Goal: Information Seeking & Learning: Find specific fact

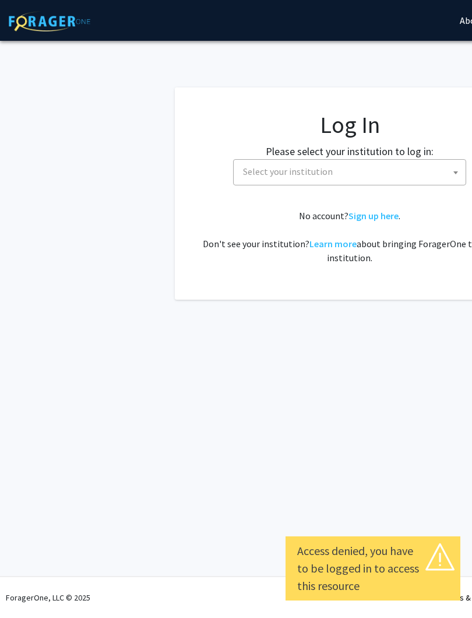
select select
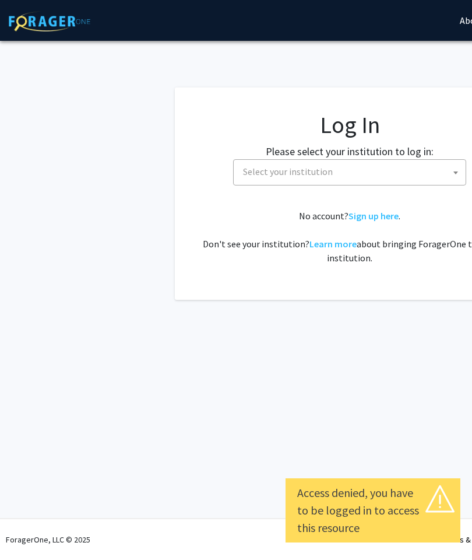
click at [400, 172] on span "Select your institution" at bounding box center [351, 172] width 227 height 24
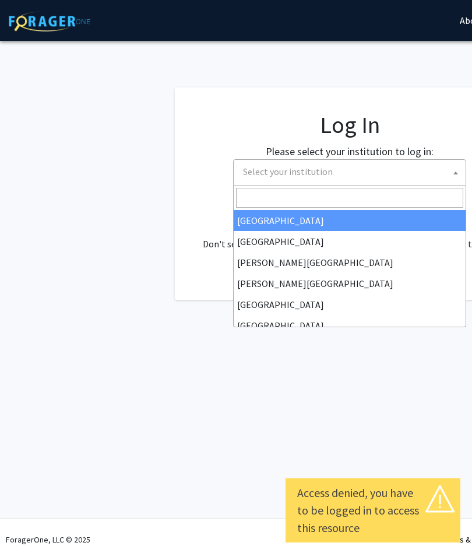
click at [346, 200] on input "Search" at bounding box center [349, 198] width 227 height 20
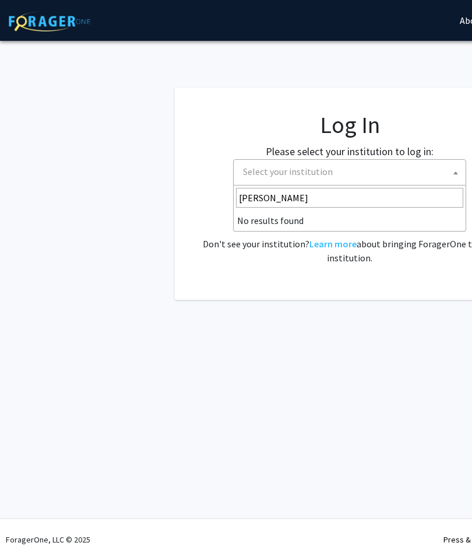
type input "jo"
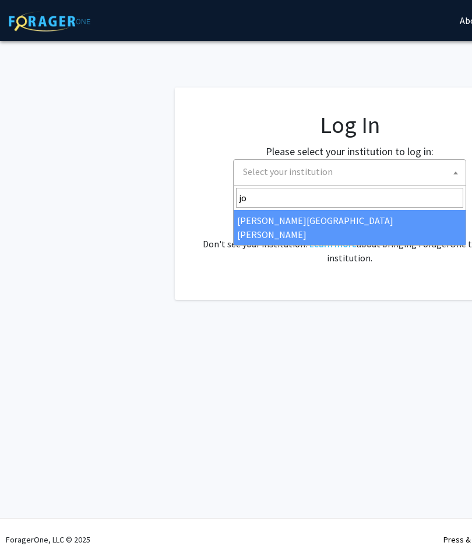
select select "1"
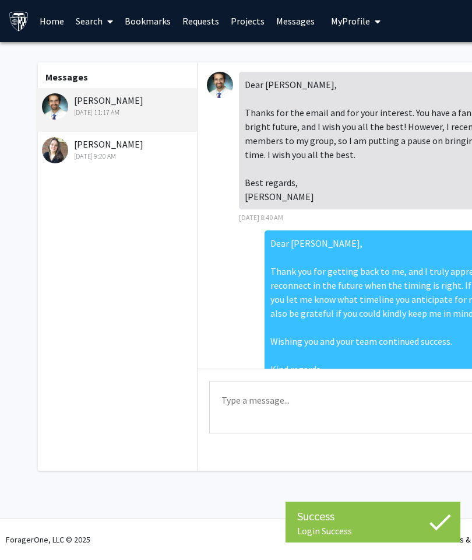
scroll to position [72, 0]
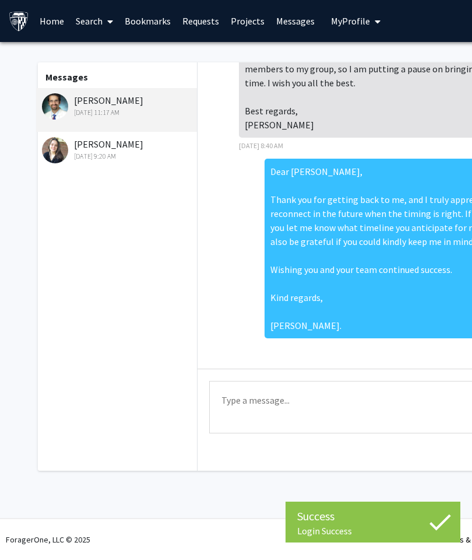
click at [93, 23] on link "Search" at bounding box center [94, 21] width 49 height 41
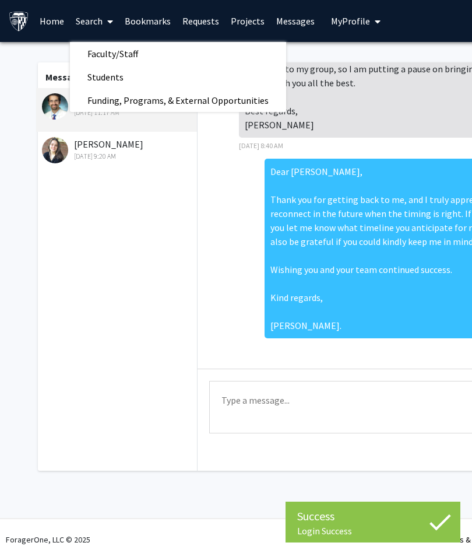
click at [117, 78] on span "Students" at bounding box center [105, 76] width 71 height 23
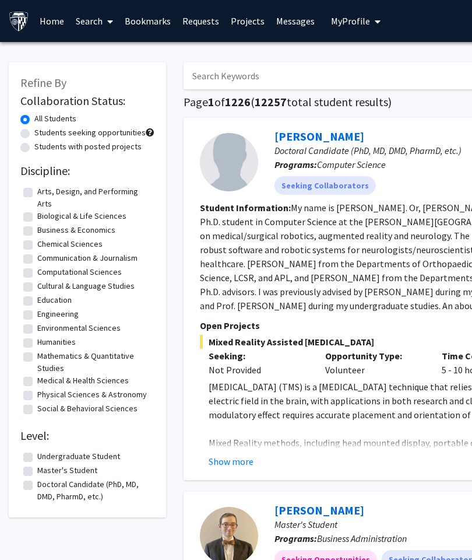
click at [315, 72] on input "Search Keywords" at bounding box center [413, 75] width 458 height 27
type input "Lucie deq"
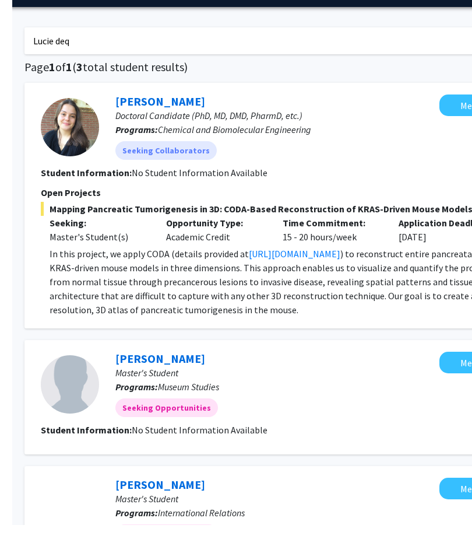
scroll to position [0, 173]
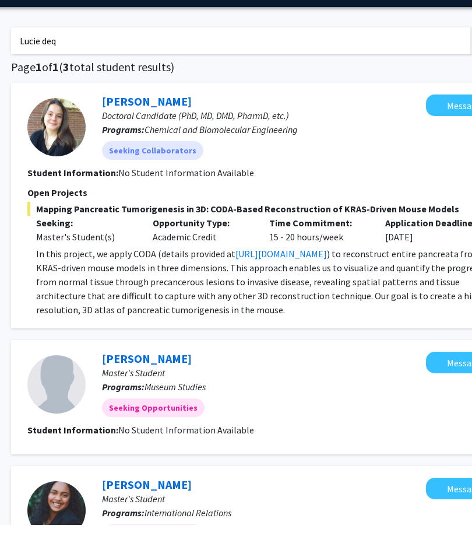
click at [327, 283] on link "[URL][DOMAIN_NAME]" at bounding box center [282, 289] width 92 height 12
